Goal: Task Accomplishment & Management: Manage account settings

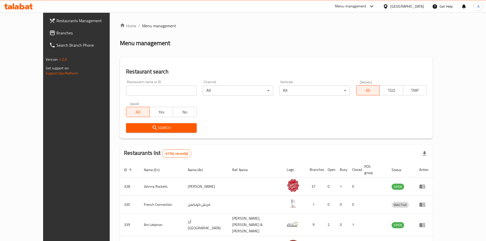
click at [404, 5] on div "[GEOGRAPHIC_DATA]" at bounding box center [407, 7] width 34 height 6
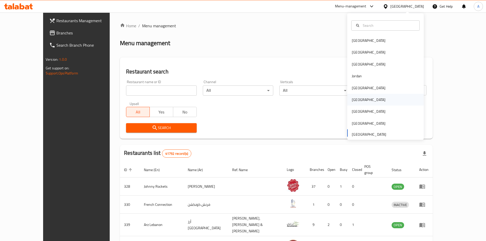
click at [362, 98] on div "[GEOGRAPHIC_DATA]" at bounding box center [385, 100] width 77 height 12
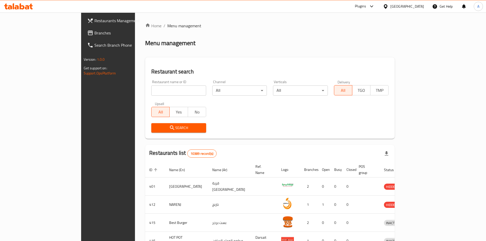
click at [151, 90] on input "search" at bounding box center [178, 90] width 55 height 10
paste input "703866"
type input "703866"
click button "Search" at bounding box center [178, 127] width 55 height 9
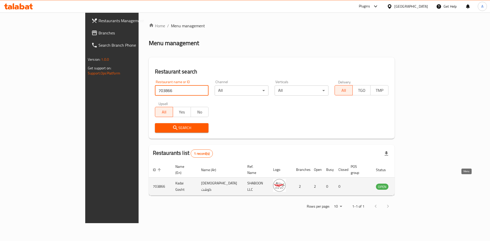
click at [408, 185] on icon "enhanced table" at bounding box center [406, 187] width 6 height 4
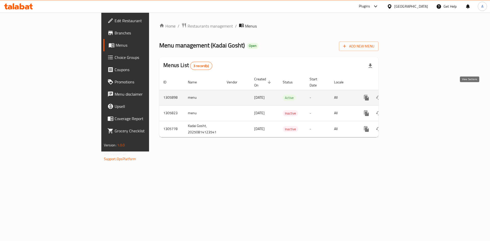
click at [406, 95] on icon "enhanced table" at bounding box center [403, 98] width 6 height 6
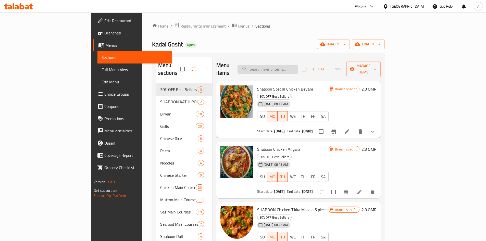
click at [288, 67] on input "search" at bounding box center [267, 69] width 60 height 9
paste input "EGG FRIED RICE"
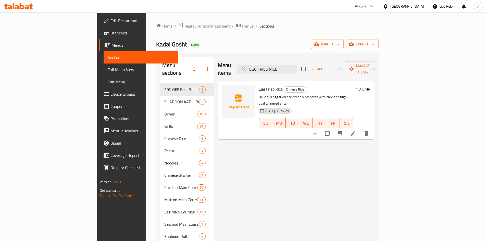
type input "EGG FRIED RICE"
click at [108, 69] on span "Full Menu View" at bounding box center [141, 70] width 67 height 6
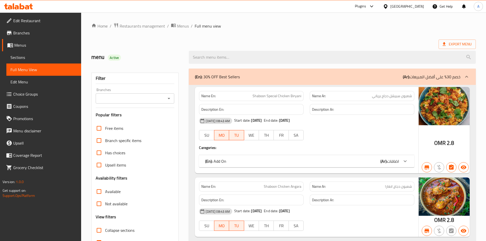
click at [169, 96] on icon "Open" at bounding box center [169, 98] width 6 height 6
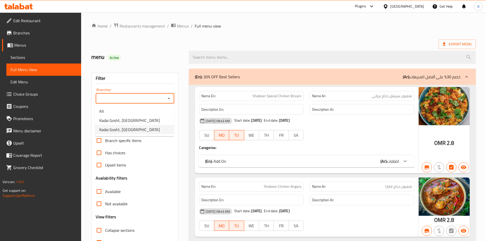
click at [139, 132] on span "Kadai Gosht, [GEOGRAPHIC_DATA]" at bounding box center [129, 130] width 60 height 6
type input "Kadai Gosht, [GEOGRAPHIC_DATA]"
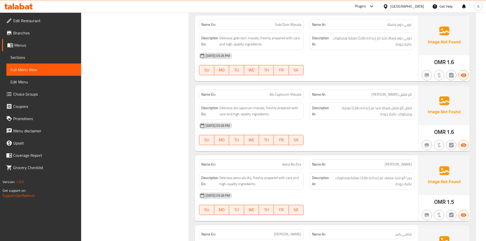
scroll to position [8840, 0]
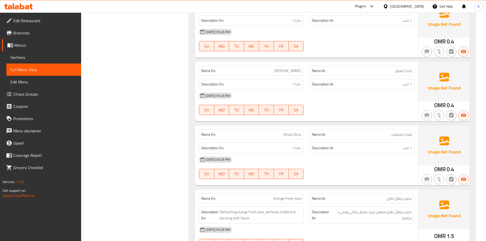
scroll to position [12731, 0]
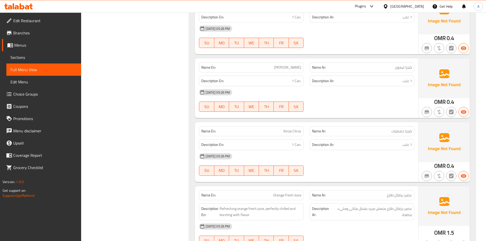
click at [23, 48] on span "Menus" at bounding box center [45, 45] width 63 height 6
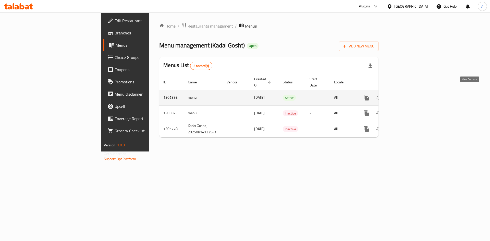
click at [406, 95] on icon "enhanced table" at bounding box center [403, 98] width 6 height 6
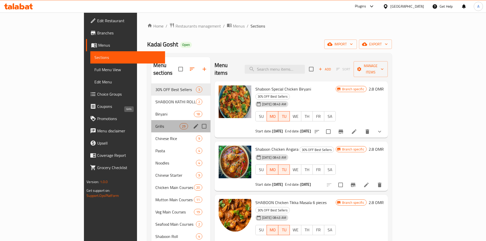
click at [155, 123] on span "Grills" at bounding box center [167, 126] width 24 height 6
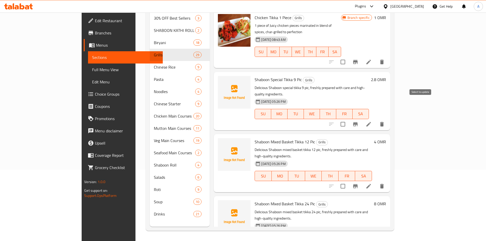
click at [348, 119] on input "checkbox" at bounding box center [342, 124] width 11 height 11
checkbox input "true"
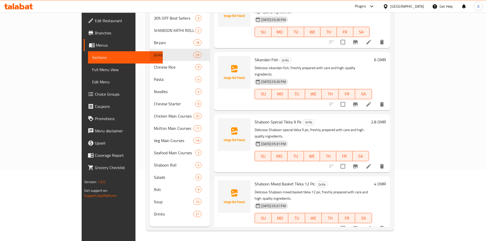
scroll to position [15, 0]
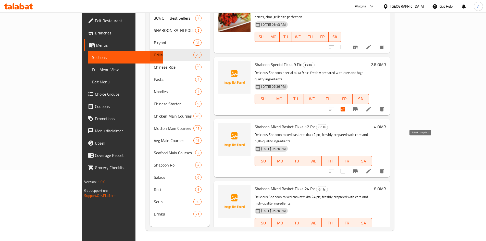
click at [348, 166] on input "checkbox" at bounding box center [342, 171] width 11 height 11
checkbox input "true"
click at [348, 228] on input "checkbox" at bounding box center [342, 233] width 11 height 11
checkbox input "true"
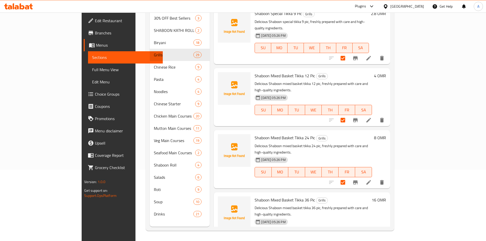
scroll to position [92, 0]
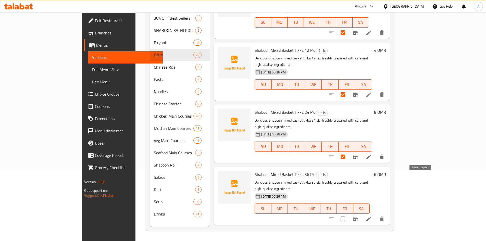
click at [348, 214] on input "checkbox" at bounding box center [342, 219] width 11 height 11
checkbox input "true"
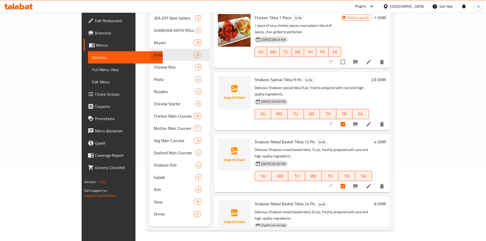
scroll to position [0, 0]
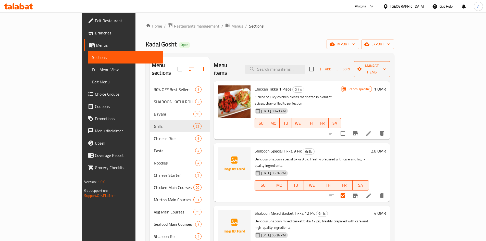
click at [390, 62] on button "Manage items" at bounding box center [372, 69] width 36 height 16
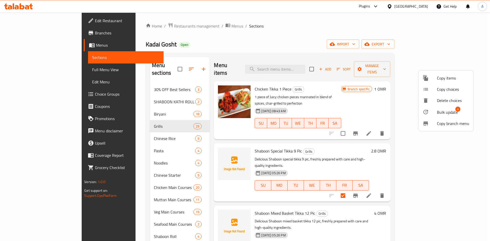
click at [446, 112] on span "Bulk update" at bounding box center [447, 112] width 21 height 6
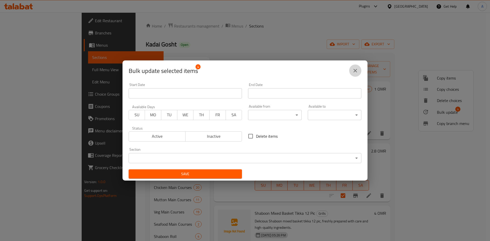
click at [355, 72] on icon "close" at bounding box center [355, 71] width 6 height 6
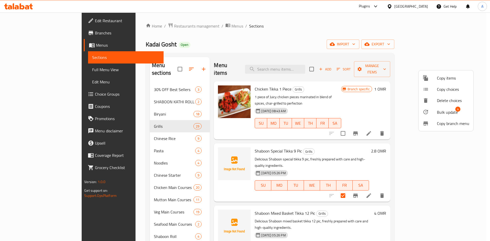
click at [364, 33] on div at bounding box center [245, 120] width 490 height 241
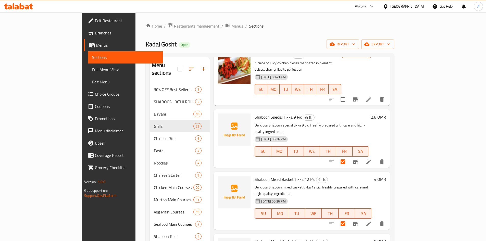
scroll to position [102, 0]
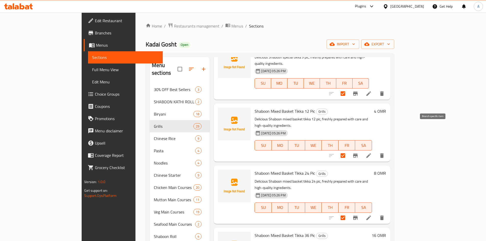
click at [358, 153] on icon "Branch-specific-item" at bounding box center [355, 156] width 6 height 6
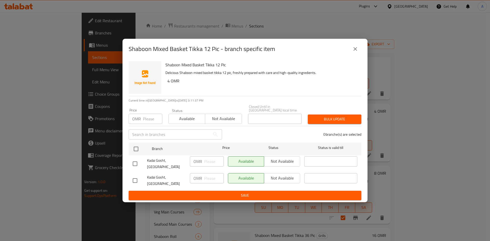
click at [357, 52] on icon "close" at bounding box center [355, 49] width 6 height 6
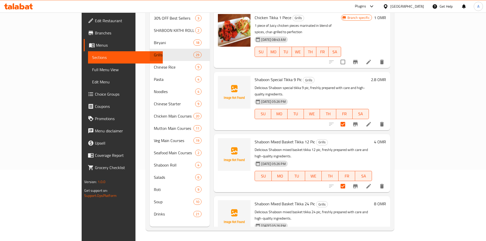
scroll to position [0, 0]
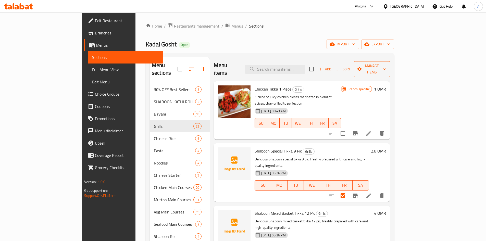
click at [387, 67] on icon "button" at bounding box center [384, 69] width 5 height 5
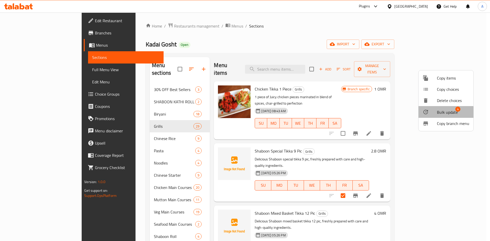
click at [434, 113] on div at bounding box center [429, 112] width 14 height 6
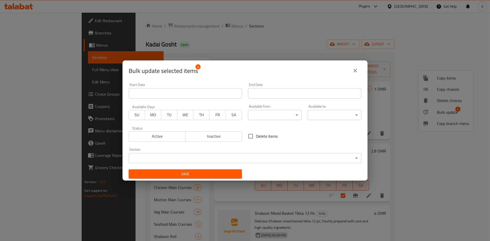
click at [253, 135] on input "Delete items" at bounding box center [250, 136] width 11 height 11
checkbox input "true"
click at [226, 172] on span "Save" at bounding box center [185, 174] width 105 height 6
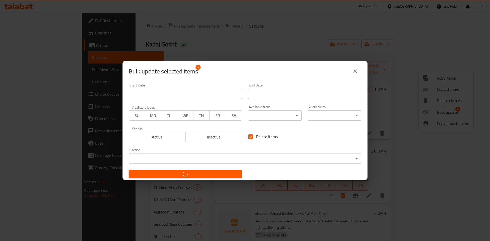
checkbox input "false"
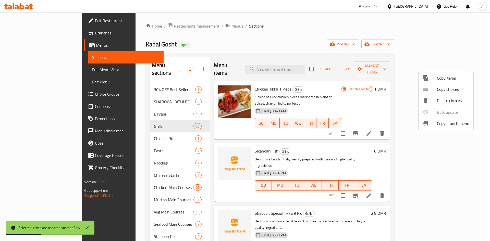
click at [111, 204] on div at bounding box center [245, 120] width 490 height 241
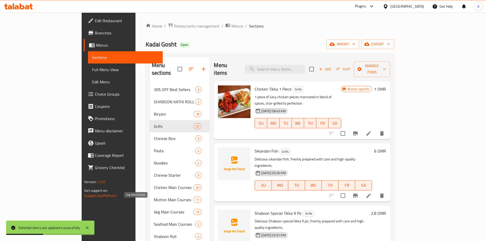
click at [154, 209] on span "Veg Main Courses" at bounding box center [174, 212] width 40 height 6
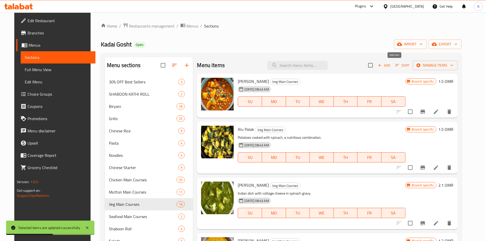
click at [391, 65] on span "Add" at bounding box center [384, 65] width 14 height 6
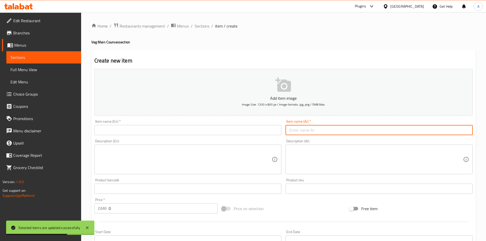
click at [327, 132] on input "text" at bounding box center [378, 130] width 187 height 10
paste input "بانير بيبي كورن ماسالا"
type input "بانير بيبي كورن ماسالا"
click at [193, 132] on input "text" at bounding box center [187, 130] width 187 height 10
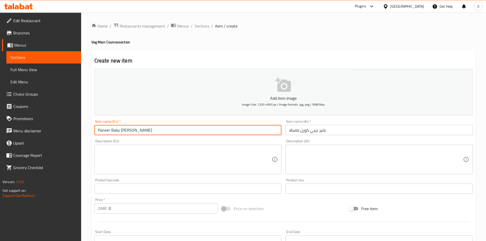
type input "Paneer Baby [PERSON_NAME]"
click at [217, 151] on textarea at bounding box center [185, 159] width 174 height 24
paste textarea "Delicious Paneer baby corn masala, freshly prepared with care and high-quality …"
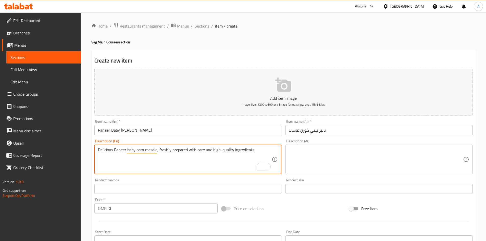
type textarea "Delicious Paneer baby corn masala, freshly prepared with care and high-quality …"
click at [302, 145] on div "Description (Ar)" at bounding box center [378, 160] width 187 height 30
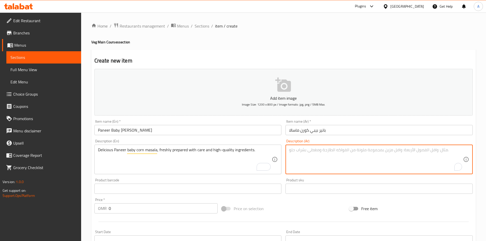
paste textarea "ماسالا الذرة الصغيرة اللذيذة من بانير، تم تحضيرها طازجة بعناية وبمكونات عالية ا…"
type textarea "ماسالا الذرة الصغيرة اللذيذة من بانير، تم تحضيرها طازجة بعناية وبمكونات عالية ا…"
drag, startPoint x: 117, startPoint y: 210, endPoint x: 96, endPoint y: 205, distance: 21.0
click at [93, 206] on div "Price   * OMR 0 Price *" at bounding box center [156, 206] width 128 height 20
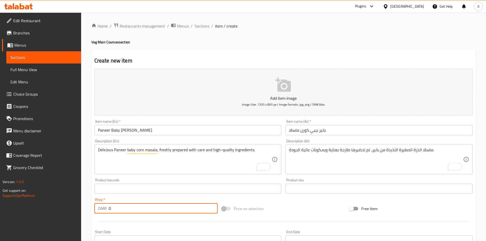
paste input "2.4"
type input "2.4"
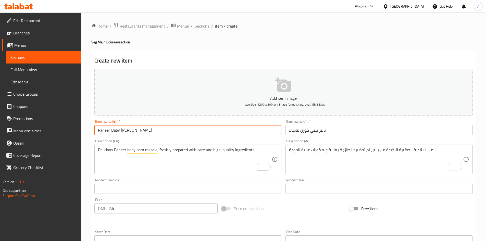
click at [167, 129] on input "Paneer Baby [PERSON_NAME]" at bounding box center [187, 130] width 187 height 10
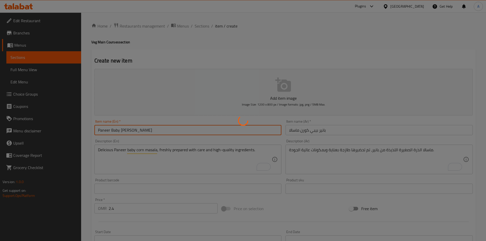
type input "0"
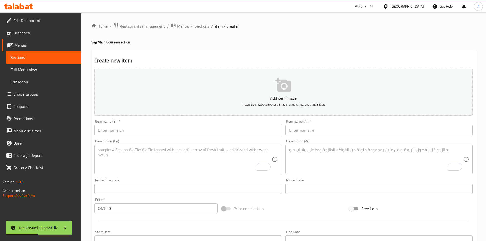
click at [157, 26] on span "Restaurants management" at bounding box center [142, 26] width 45 height 6
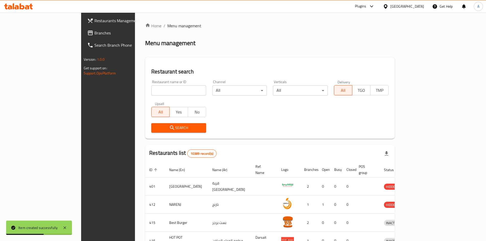
click at [151, 90] on input "search" at bounding box center [178, 90] width 55 height 10
paste input "703936"
type input "703936"
click button "Search" at bounding box center [178, 127] width 55 height 9
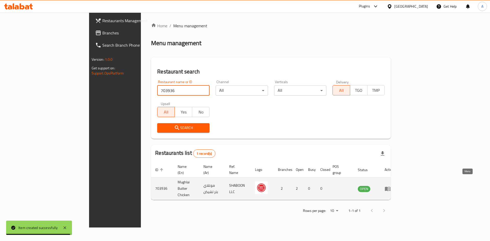
click at [391, 186] on icon "enhanced table" at bounding box center [387, 189] width 6 height 6
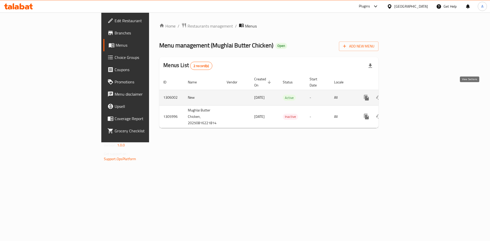
click at [406, 95] on icon "enhanced table" at bounding box center [403, 98] width 6 height 6
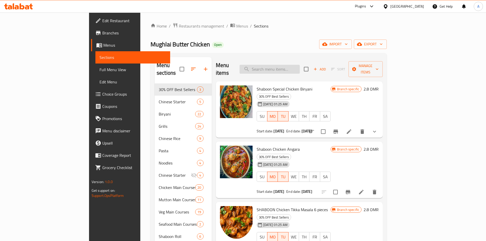
click at [284, 68] on input "search" at bounding box center [270, 69] width 60 height 9
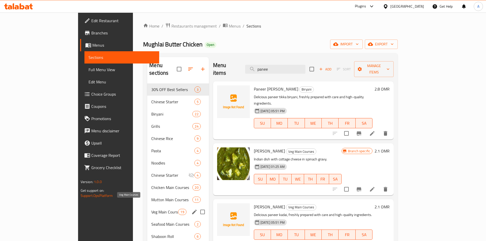
type input "panee"
click at [151, 209] on span "Veg Main Courses" at bounding box center [164, 212] width 27 height 6
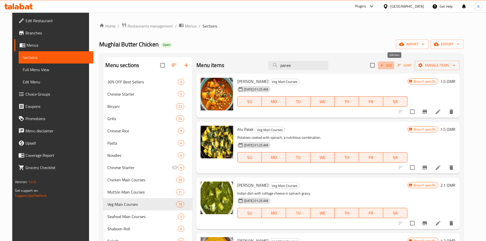
click at [393, 67] on span "Add" at bounding box center [386, 65] width 14 height 6
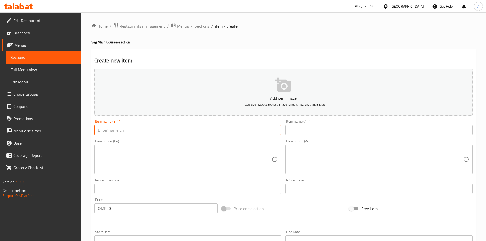
click at [160, 131] on input "text" at bounding box center [187, 130] width 187 height 10
type input "Paneer Baby [PERSON_NAME]"
click at [291, 130] on input "text" at bounding box center [378, 130] width 187 height 10
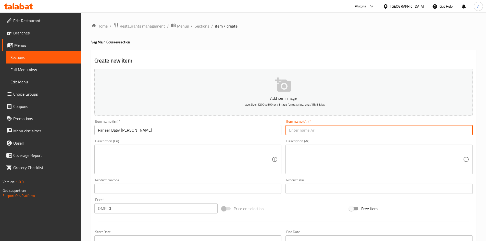
paste input "بانير بيبي كورن ماسالا"
type input "بانير بيبي كورن ماسالا"
click at [161, 159] on textarea at bounding box center [185, 159] width 174 height 24
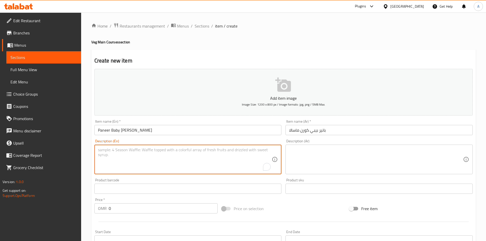
paste textarea "Delicious Paneer baby corn masala, freshly prepared with care and high-quality …"
type textarea "Delicious Paneer baby corn masala, freshly prepared with care and high-quality …"
click at [312, 150] on textarea at bounding box center [376, 159] width 174 height 24
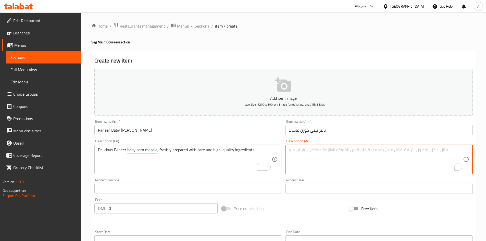
paste textarea "ماسالا الذرة الصغيرة اللذيذة من بانير، تم تحضيرها طازجة بعناية وبمكونات عالية ا…"
type textarea "ماسالا الذرة الصغيرة اللذيذة من بانير، تم تحضيرها طازجة بعناية وبمكونات عالية ا…"
drag, startPoint x: 113, startPoint y: 206, endPoint x: 90, endPoint y: 210, distance: 23.2
click at [91, 210] on div "Home / Restaurants management / Menus / Sections / item / create Veg Main Cours…" at bounding box center [283, 186] width 405 height 348
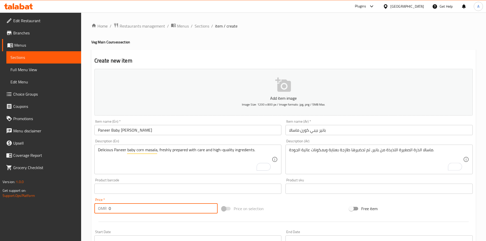
paste input "2.4"
type input "2.4"
click at [186, 132] on input "Paneer Baby [PERSON_NAME]" at bounding box center [187, 130] width 187 height 10
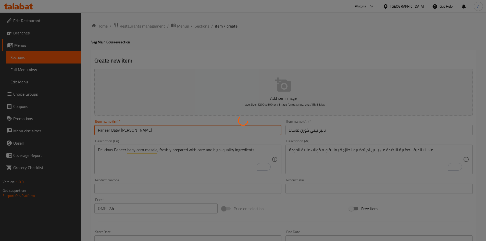
type input "0"
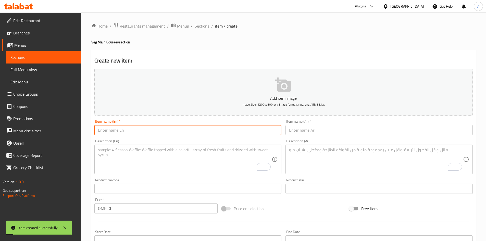
click at [200, 24] on span "Sections" at bounding box center [202, 26] width 15 height 6
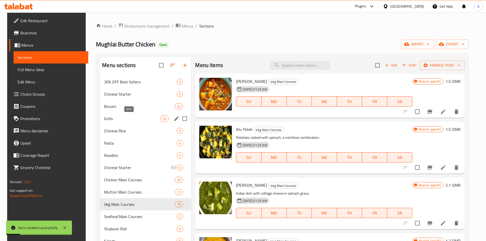
click at [104, 118] on span "Grills" at bounding box center [132, 119] width 56 height 6
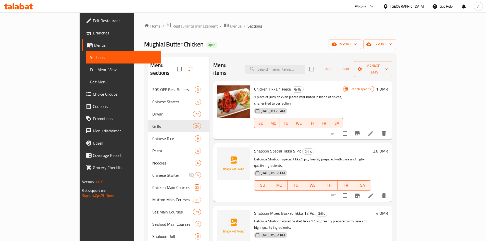
scroll to position [1011, 0]
